Goal: Task Accomplishment & Management: Use online tool/utility

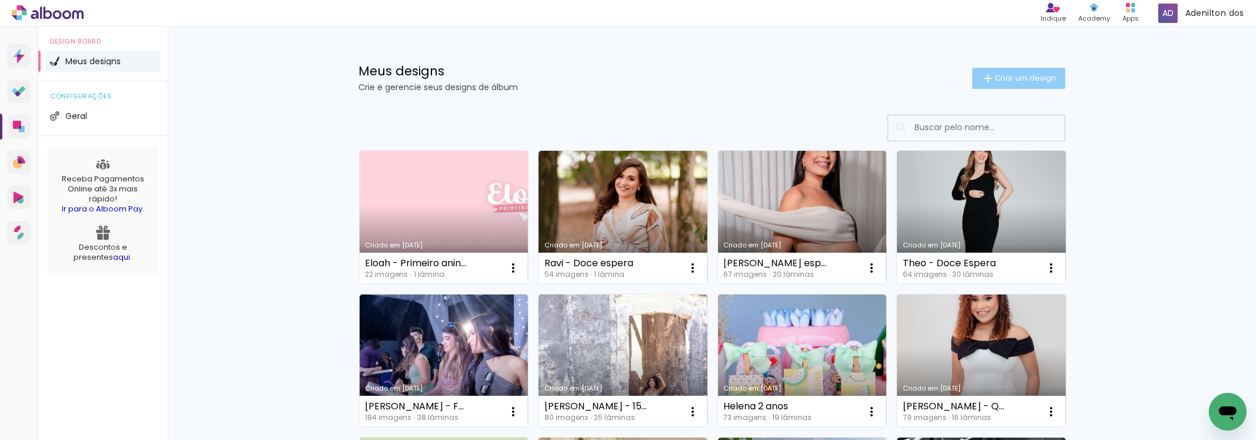
click at [1009, 75] on span "Criar um design" at bounding box center [1025, 78] width 61 height 8
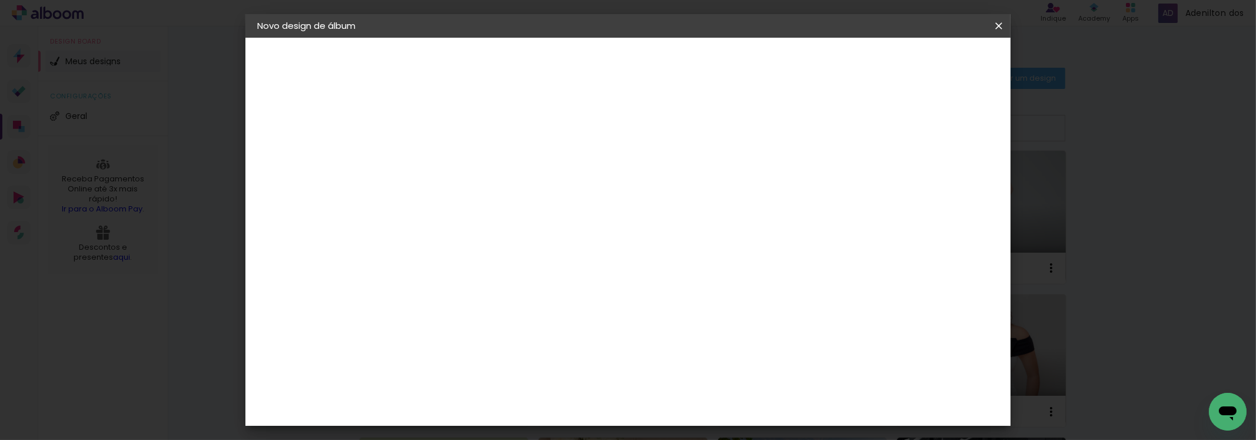
click at [450, 160] on input at bounding box center [450, 158] width 0 height 18
type input "f"
type input "Férias [US_STATE]"
type paper-input "Férias [US_STATE]"
click at [450, 155] on input "Férias [US_STATE]" at bounding box center [450, 158] width 0 height 18
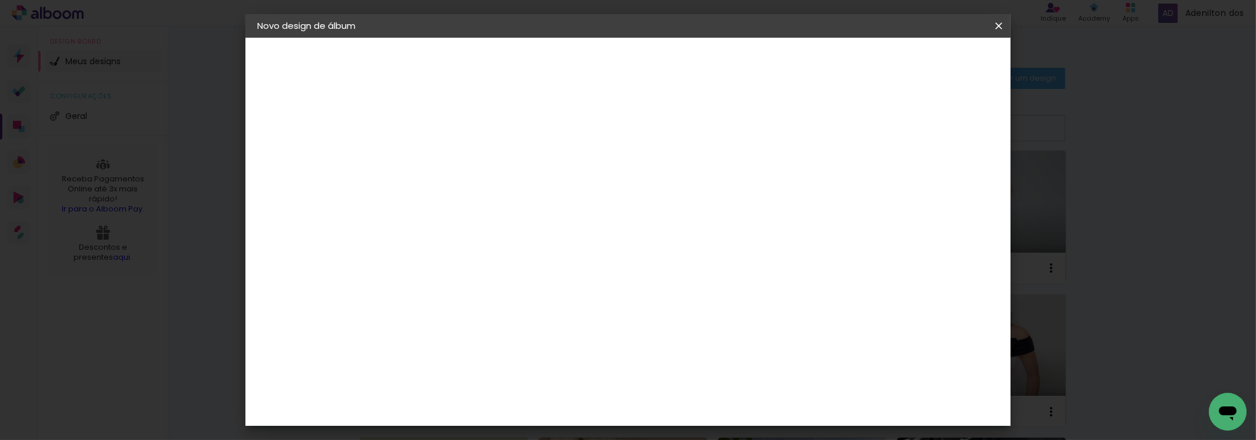
type input "Férias [GEOGRAPHIC_DATA]"
type paper-input "Férias [GEOGRAPHIC_DATA]"
click at [450, 158] on input "Férias [GEOGRAPHIC_DATA]" at bounding box center [450, 158] width 0 height 18
type input "Férias Califórnia em Família"
type paper-input "Férias Califórnia em Família"
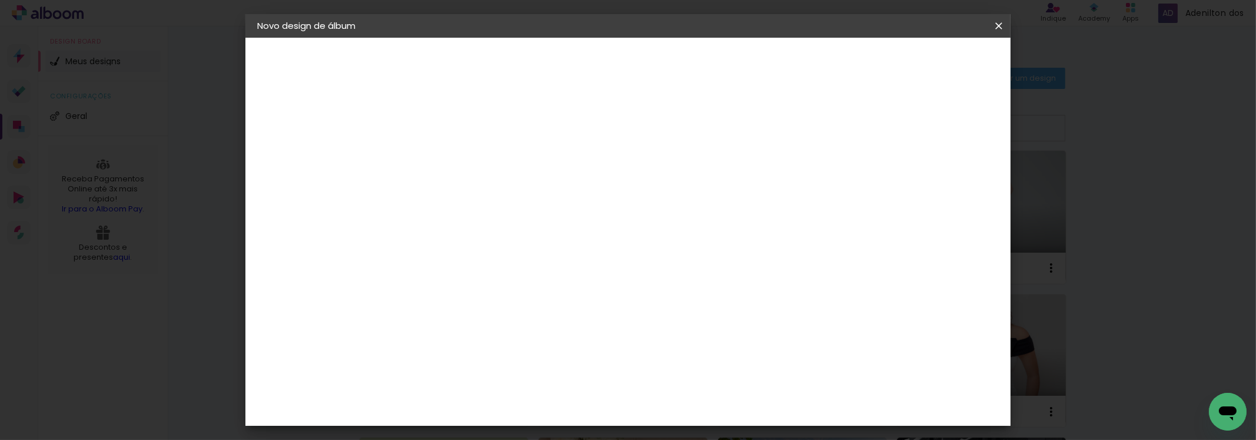
click at [0, 0] on slot "Avançar" at bounding box center [0, 0] width 0 height 0
click at [499, 226] on input at bounding box center [479, 224] width 119 height 15
type input "evid"
type paper-input "evid"
click at [520, 258] on paper-item "Evidence" at bounding box center [468, 266] width 104 height 26
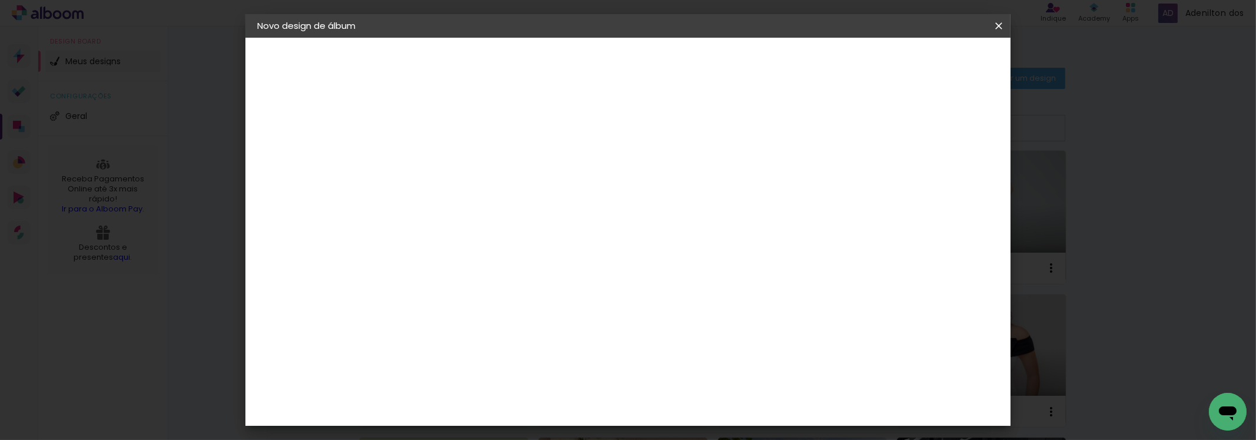
click at [639, 53] on paper-button "Avançar" at bounding box center [610, 62] width 58 height 20
click at [496, 196] on input "text" at bounding box center [473, 205] width 46 height 18
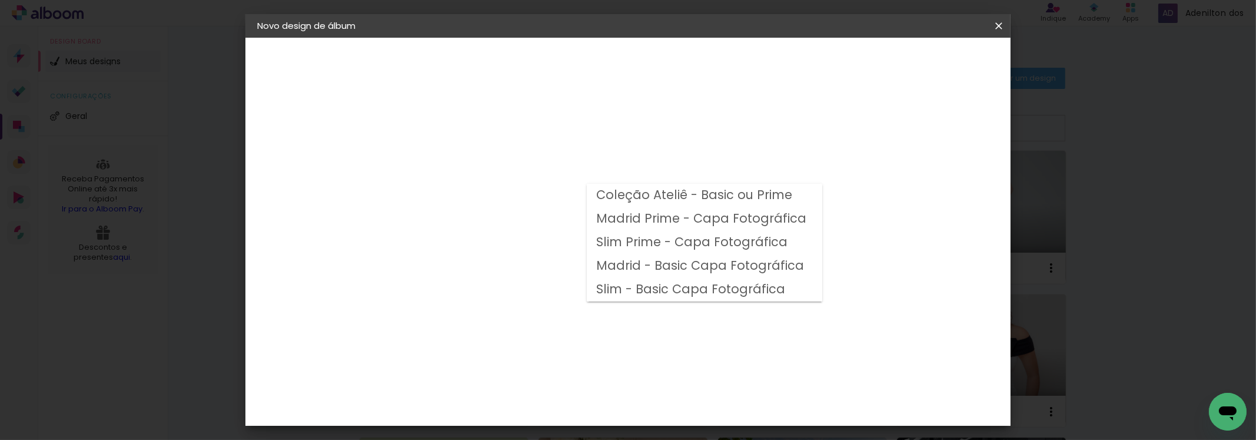
click at [0, 0] on slot "Coleção Ateliê - Basic ou Prime" at bounding box center [0, 0] width 0 height 0
type input "Coleção Ateliê - Basic ou Prime"
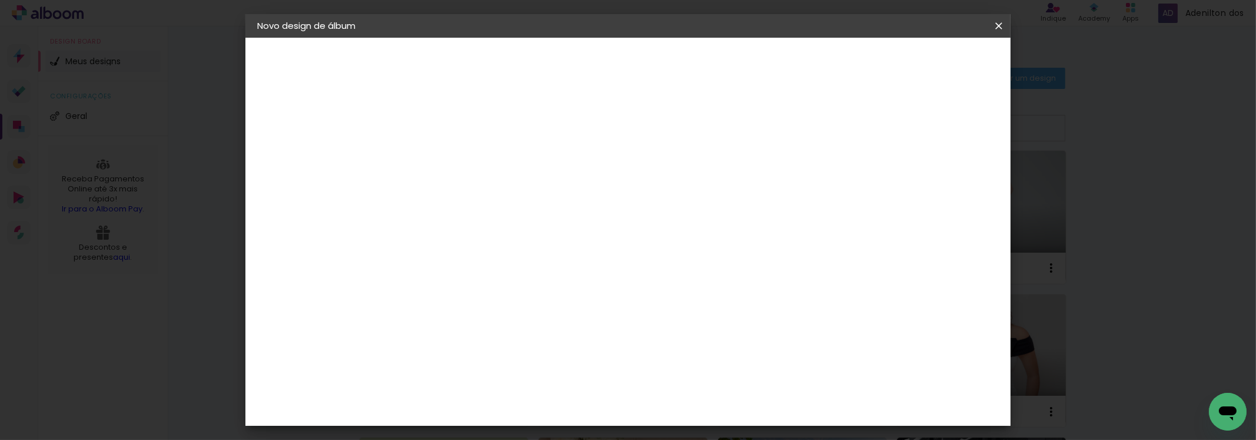
scroll to position [177, 0]
click at [529, 238] on span "25 × 30" at bounding box center [501, 250] width 55 height 24
click at [0, 0] on slot "Avançar" at bounding box center [0, 0] width 0 height 0
click at [862, 125] on div "Mostrar sangria" at bounding box center [822, 127] width 78 height 15
type paper-checkbox "on"
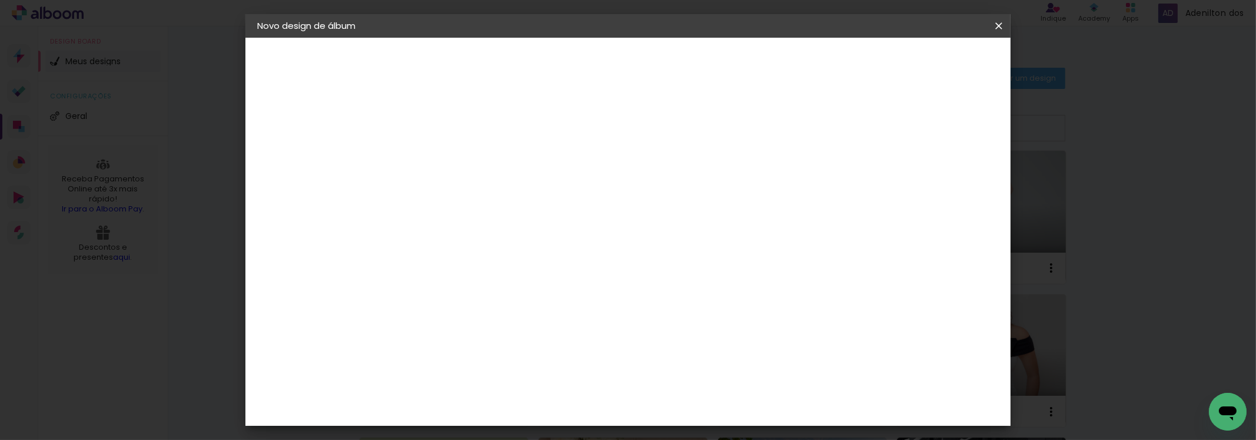
click at [850, 63] on span "Iniciar design" at bounding box center [823, 62] width 54 height 8
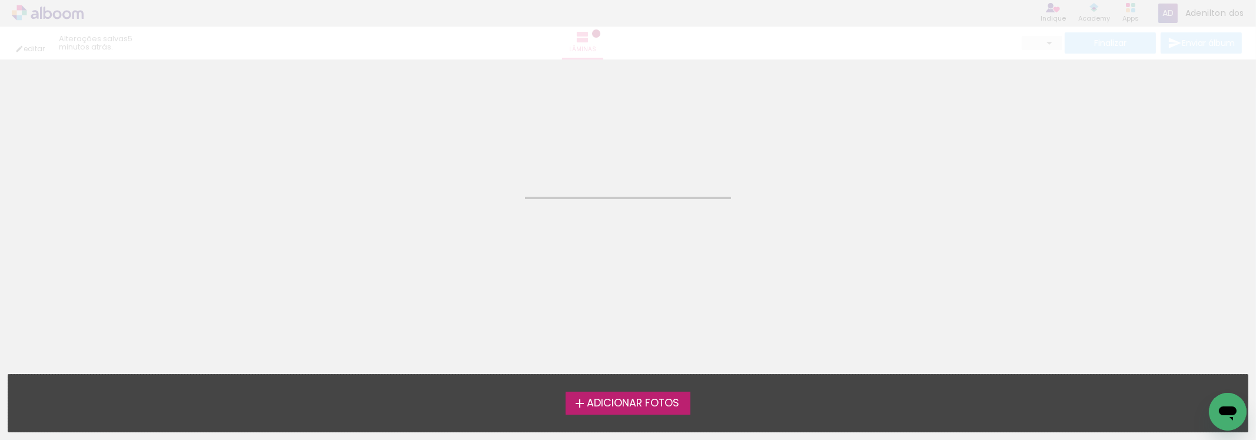
click at [639, 400] on span "Adicionar Fotos" at bounding box center [633, 403] width 92 height 11
click at [0, 0] on input "file" at bounding box center [0, 0] width 0 height 0
